Goal: Understand process/instructions

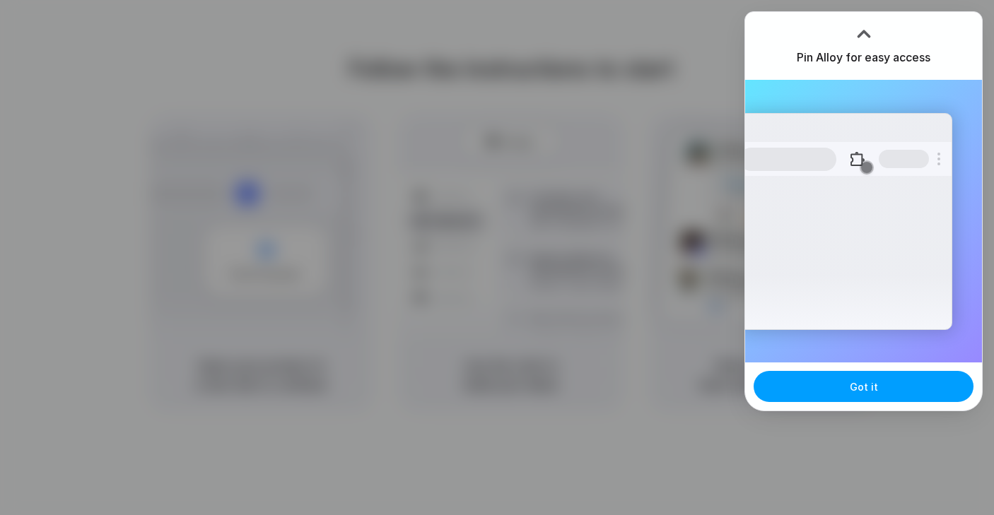
click at [818, 381] on button "Got it" at bounding box center [863, 386] width 220 height 31
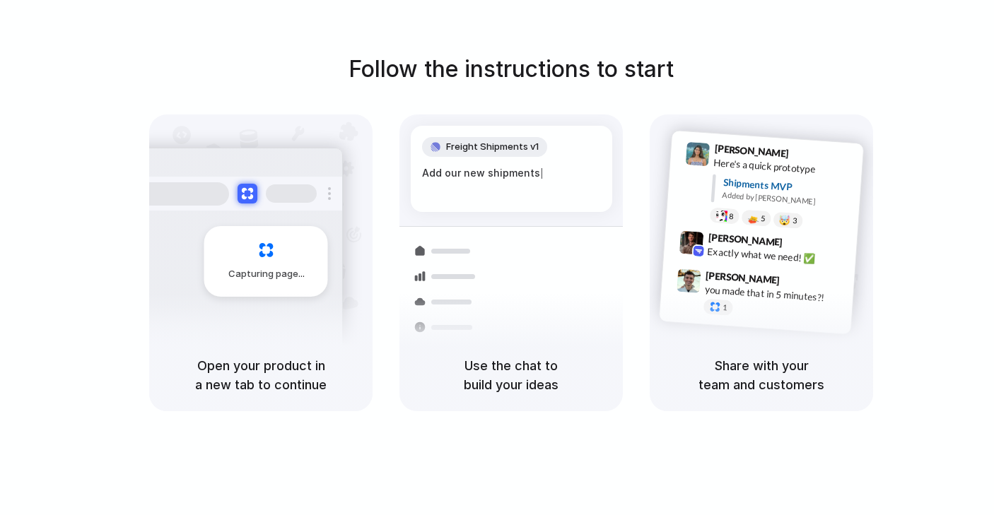
click at [575, 83] on h1 "Follow the instructions to start" at bounding box center [510, 69] width 325 height 34
